Goal: Task Accomplishment & Management: Manage account settings

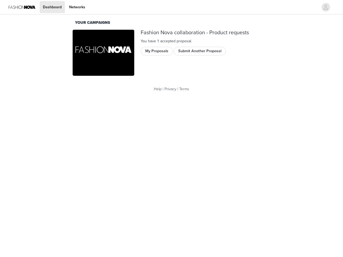
click at [171, 129] on body "Dashboard Networks Your Campaigns Fashion Nova collaboration - Product requests…" at bounding box center [171, 128] width 343 height 257
click at [171, 49] on button "My Proposals" at bounding box center [157, 51] width 32 height 9
click at [171, 7] on div at bounding box center [203, 7] width 230 height 12
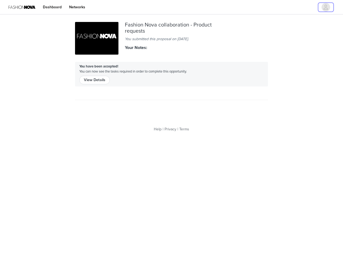
click at [326, 7] on icon "avatar" at bounding box center [325, 7] width 5 height 9
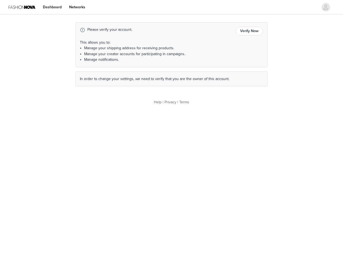
click at [103, 53] on span "Manage your creator accounts for participating in campaigns." at bounding box center [134, 54] width 101 height 5
click at [157, 51] on li "Manage your creator accounts for participating in campaigns." at bounding box center [173, 54] width 179 height 6
click at [200, 51] on li "Manage your creator accounts for participating in campaigns." at bounding box center [173, 54] width 179 height 6
